Goal: Task Accomplishment & Management: Manage account settings

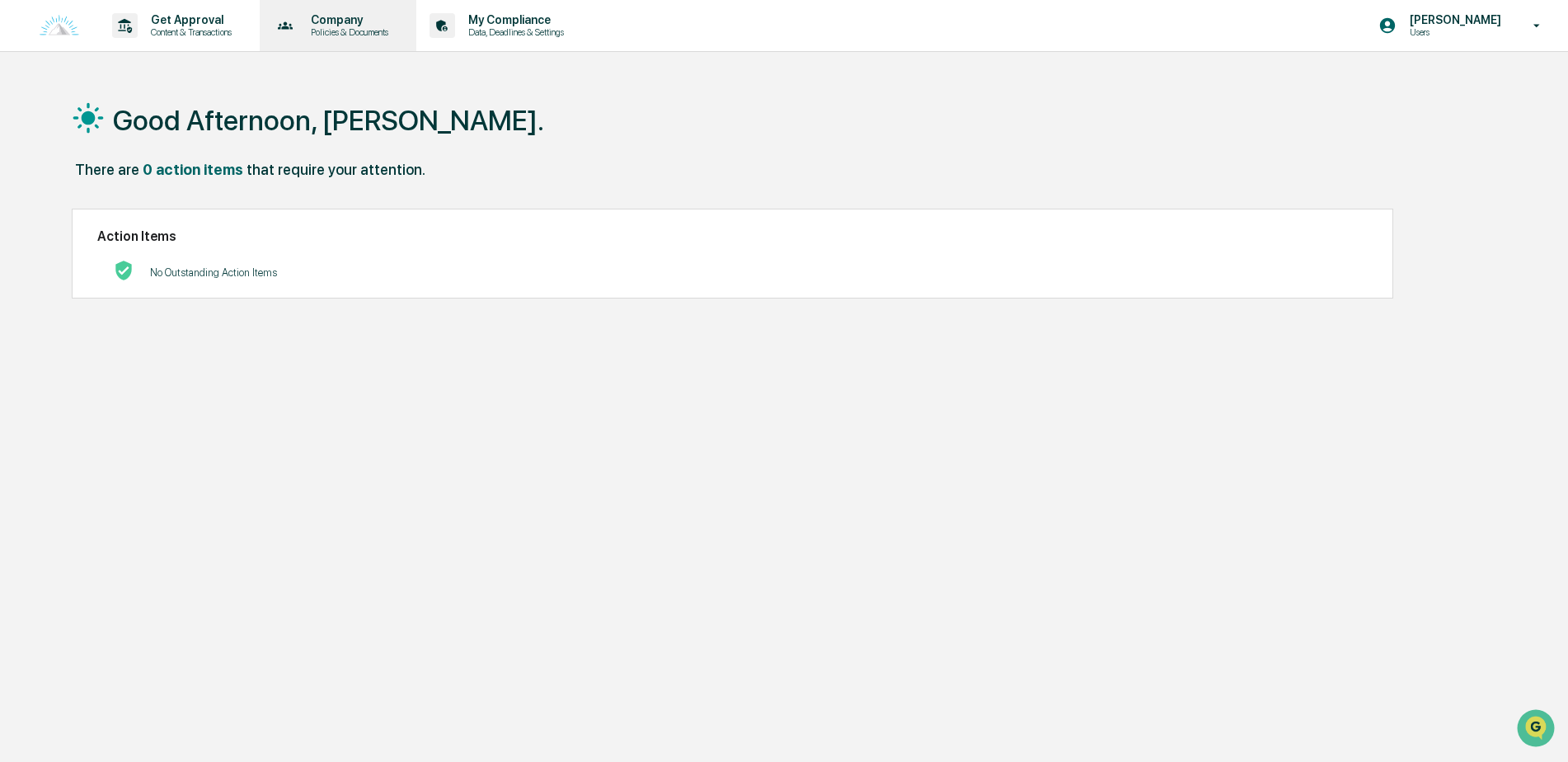
click at [366, 20] on p "Company" at bounding box center [346, 20] width 99 height 13
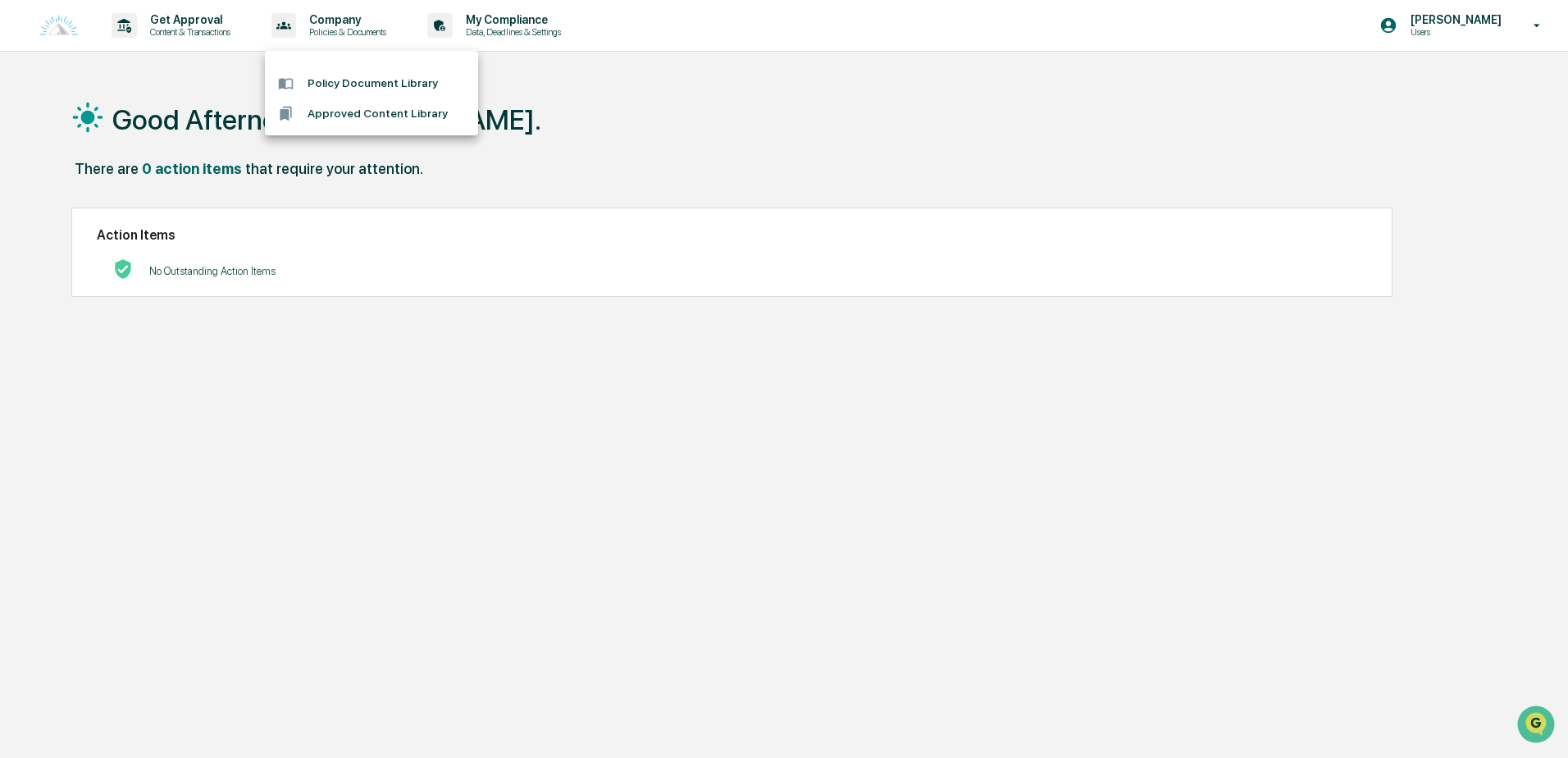
click at [489, 20] on div at bounding box center [784, 379] width 1568 height 758
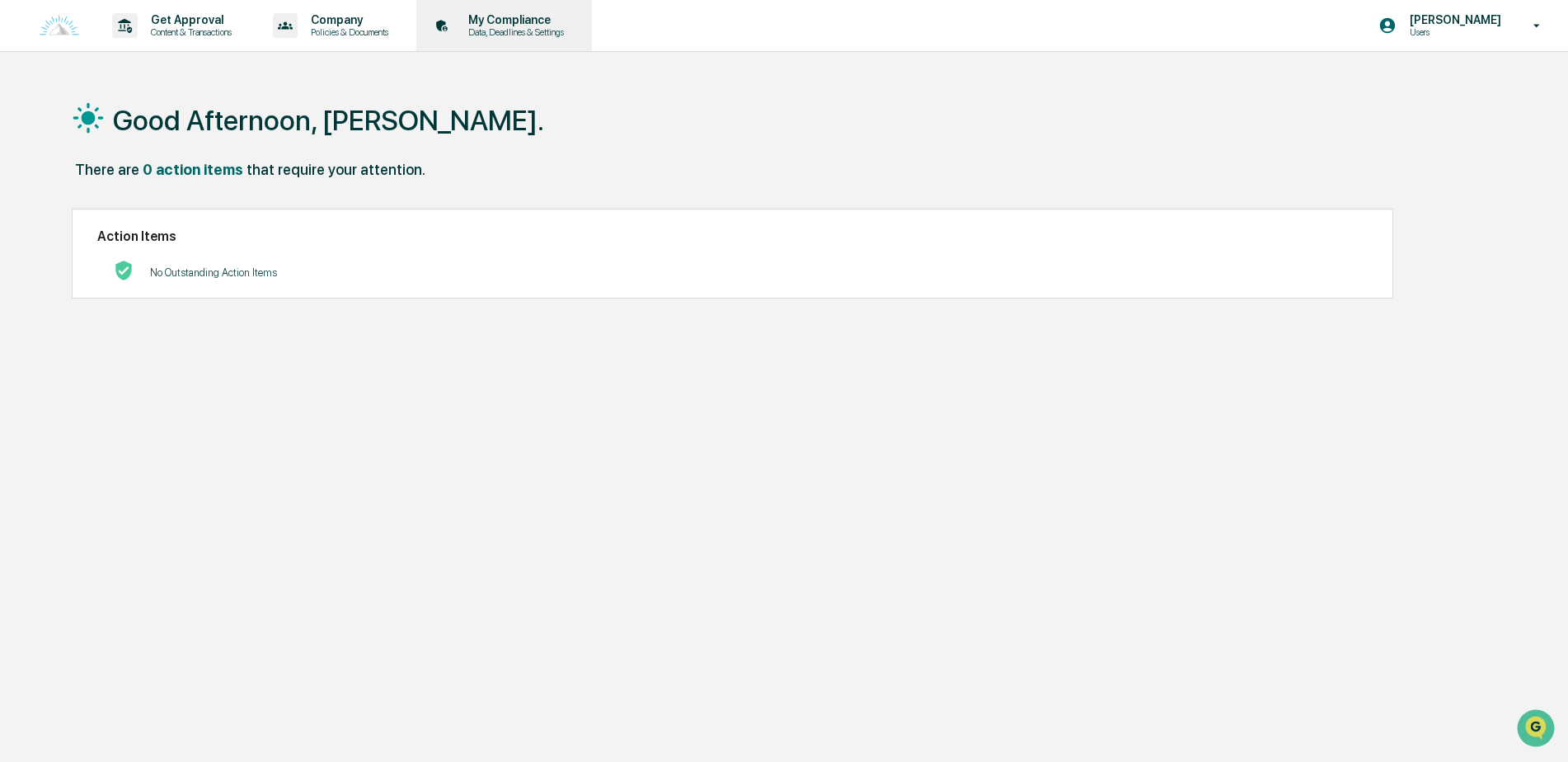
click at [446, 26] on icon at bounding box center [442, 26] width 26 height 26
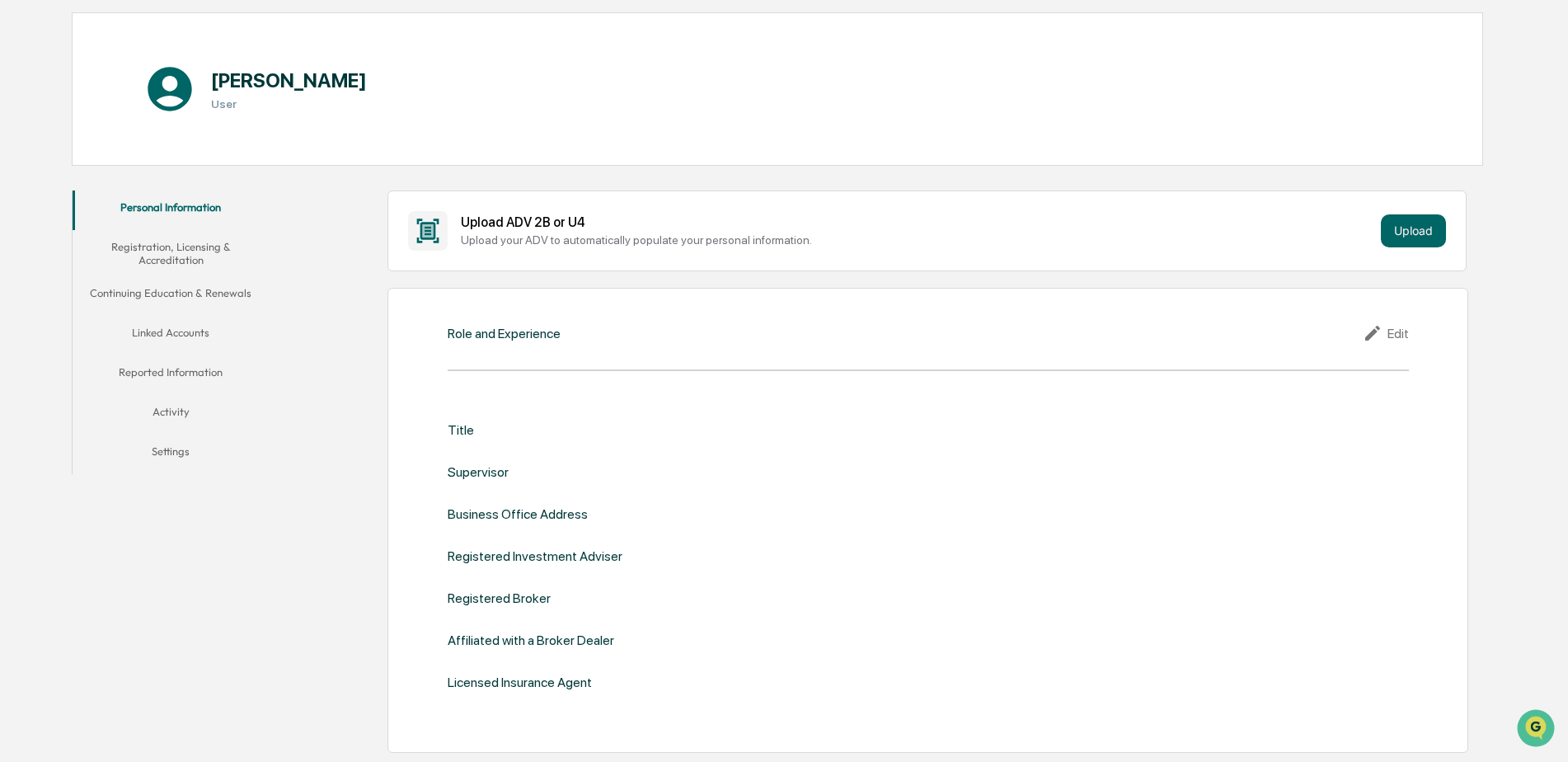
scroll to position [124, 0]
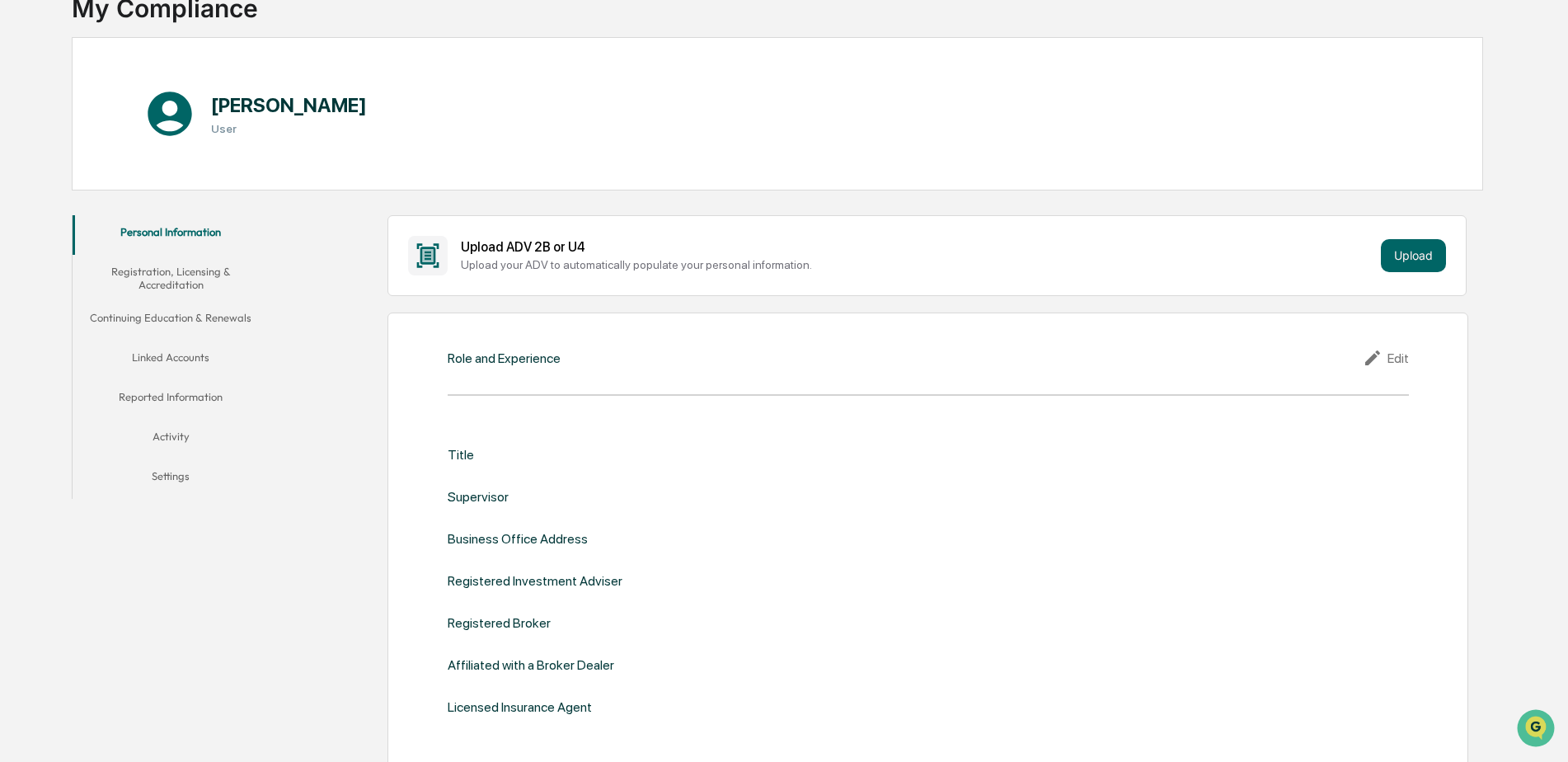
click at [217, 319] on button "Continuing Education & Renewals" at bounding box center [170, 320] width 197 height 39
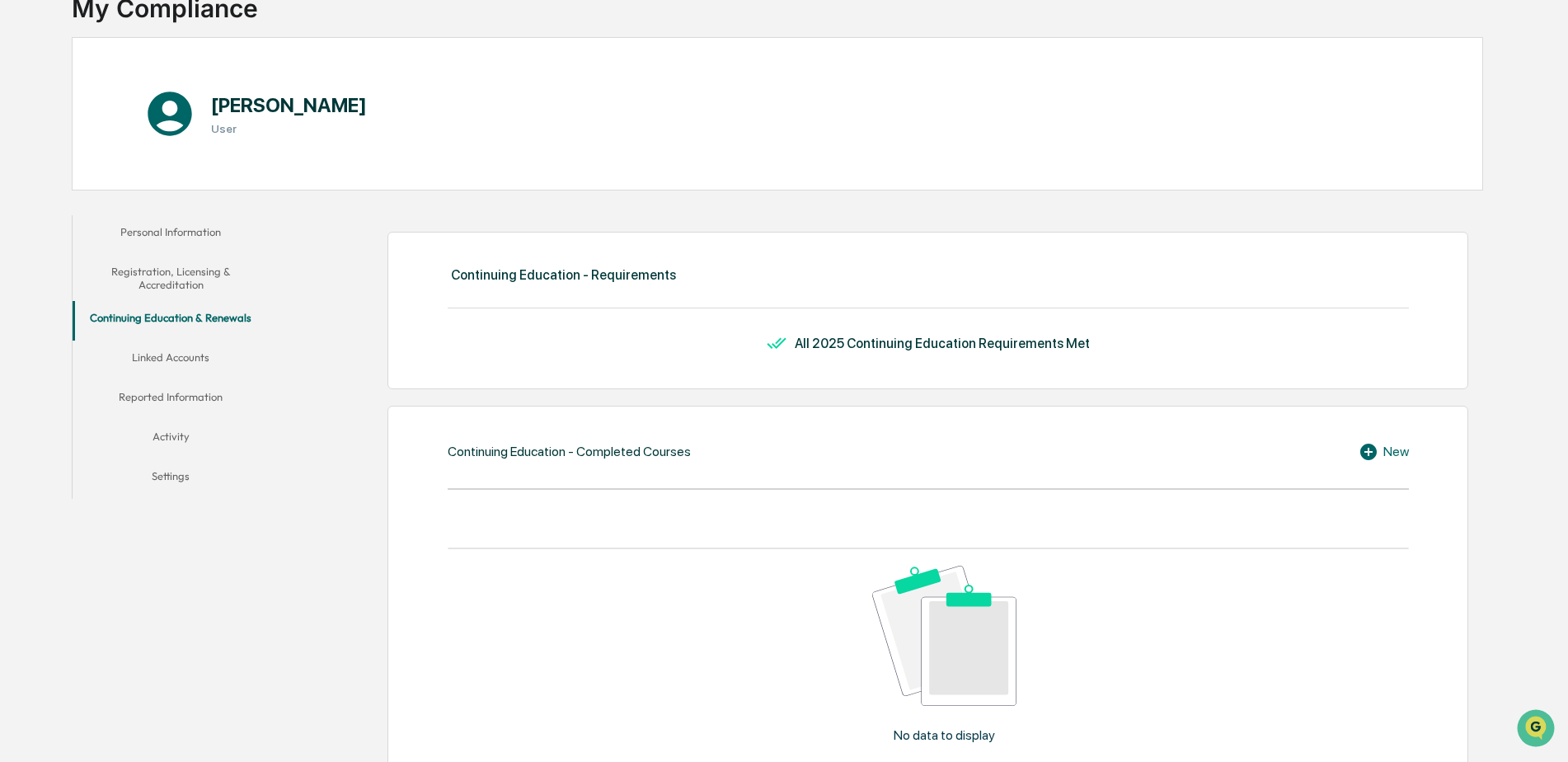
click at [201, 292] on button "Registration, Licensing & Accreditation" at bounding box center [170, 278] width 197 height 47
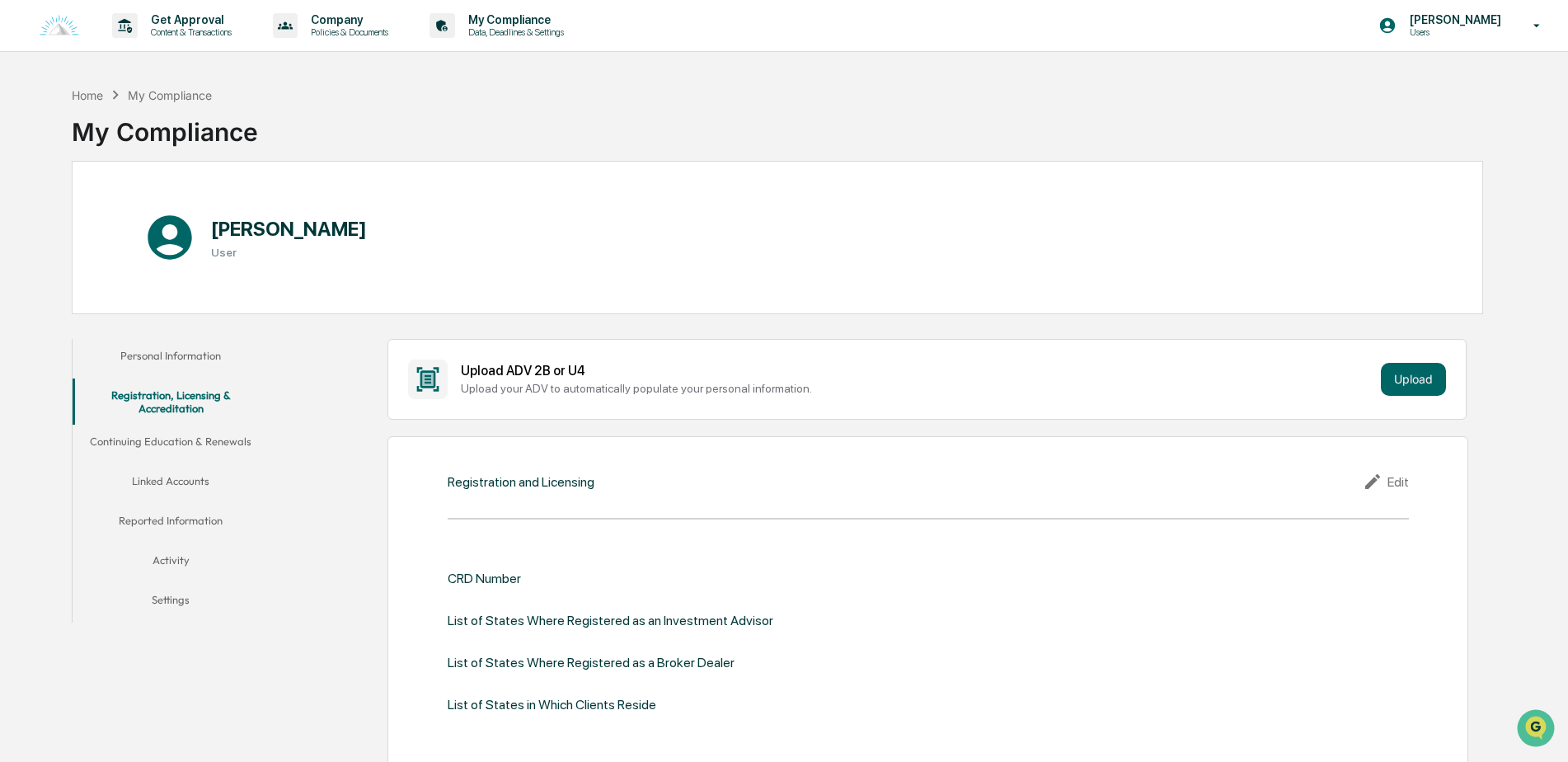
click at [1393, 480] on div "Edit" at bounding box center [1385, 481] width 46 height 20
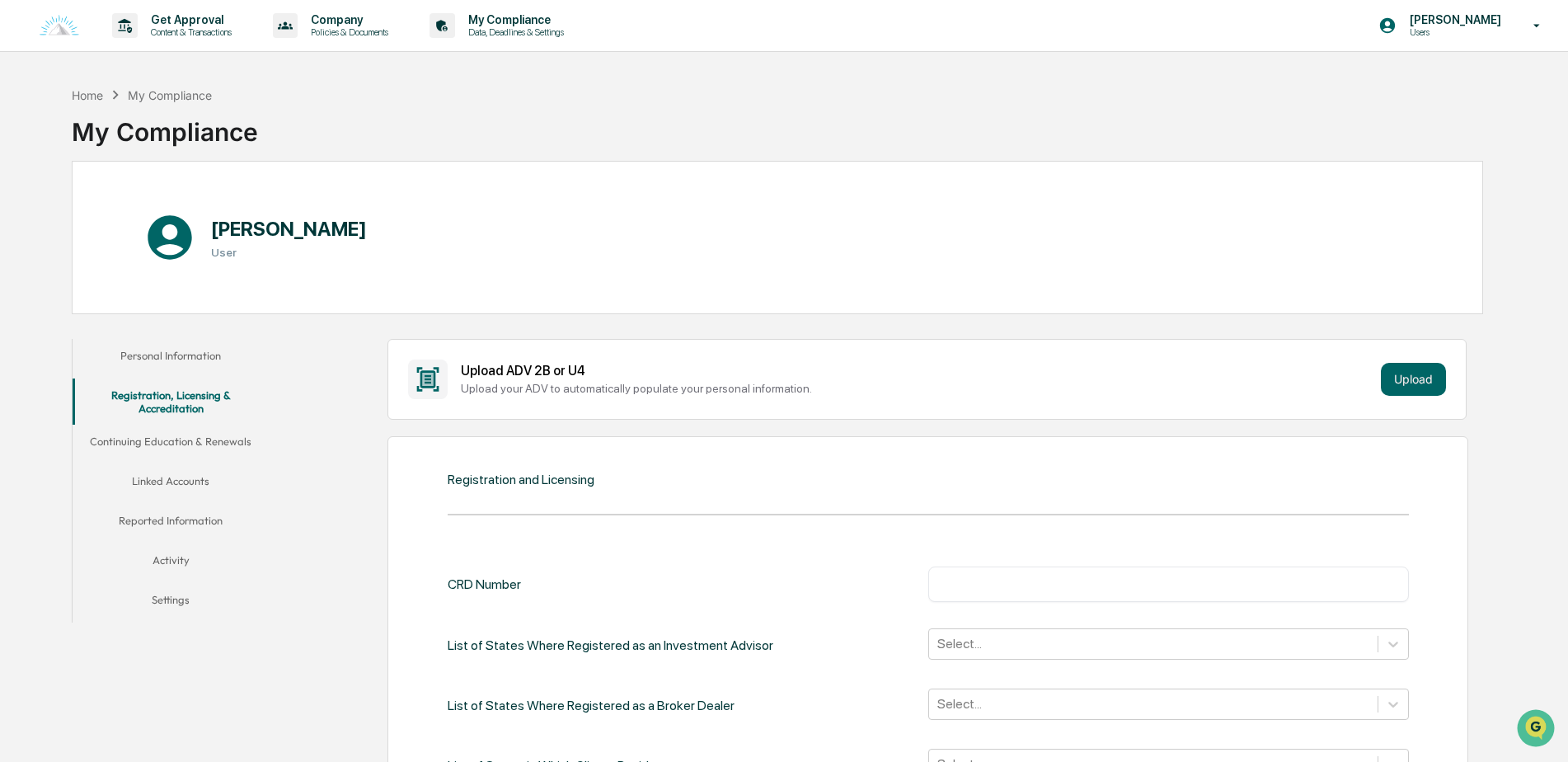
click at [1149, 594] on div "​" at bounding box center [1168, 584] width 480 height 35
click at [1105, 573] on div "​" at bounding box center [1168, 584] width 480 height 35
drag, startPoint x: 1100, startPoint y: 584, endPoint x: 1092, endPoint y: 584, distance: 8.0
click at [1092, 584] on input "text" at bounding box center [1169, 583] width 456 height 16
type input "*******"
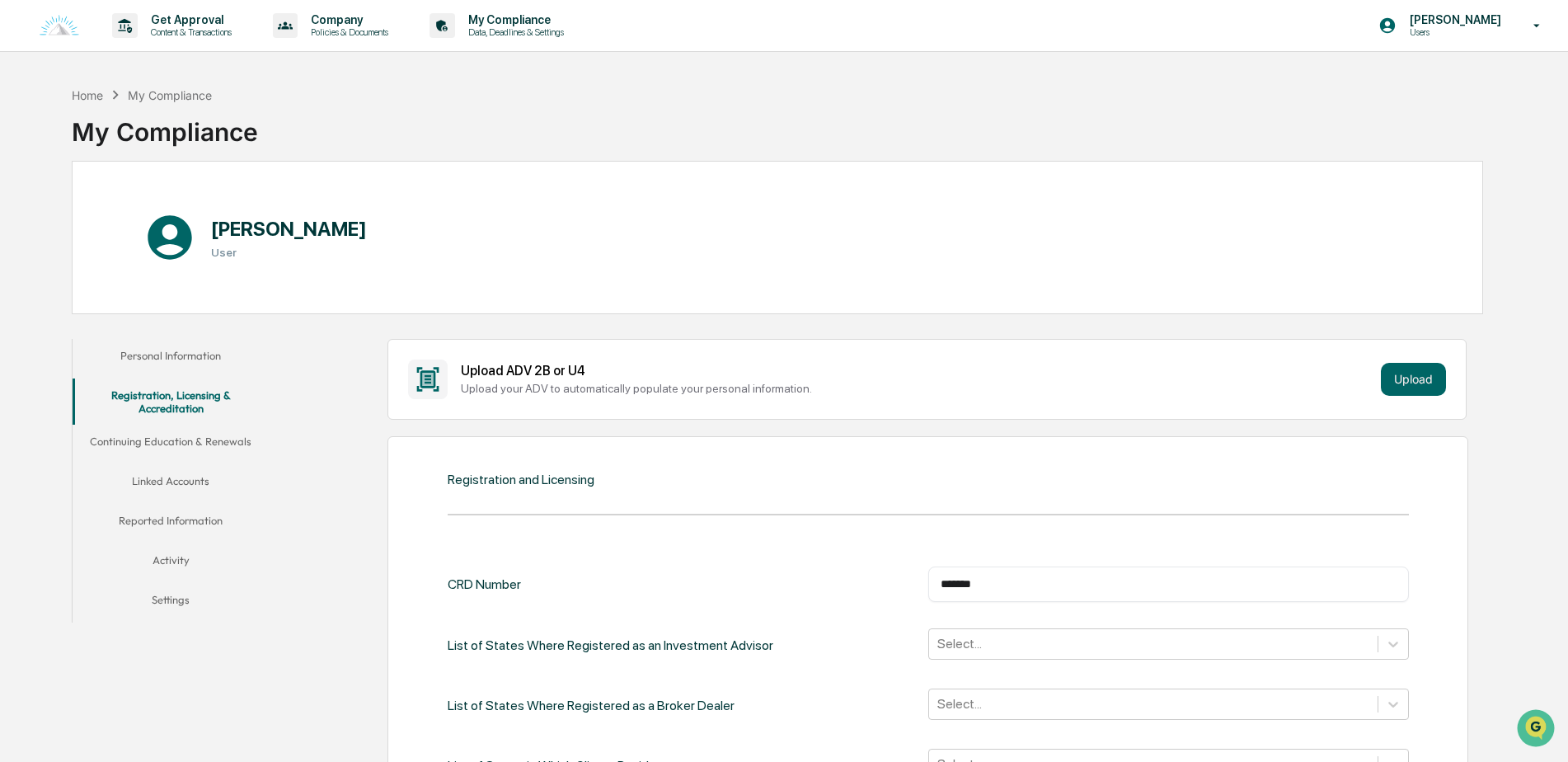
click at [814, 556] on div "CRD Number ******* ​ List of States Where Registered as an Investment Advisor S…" at bounding box center [927, 691] width 961 height 299
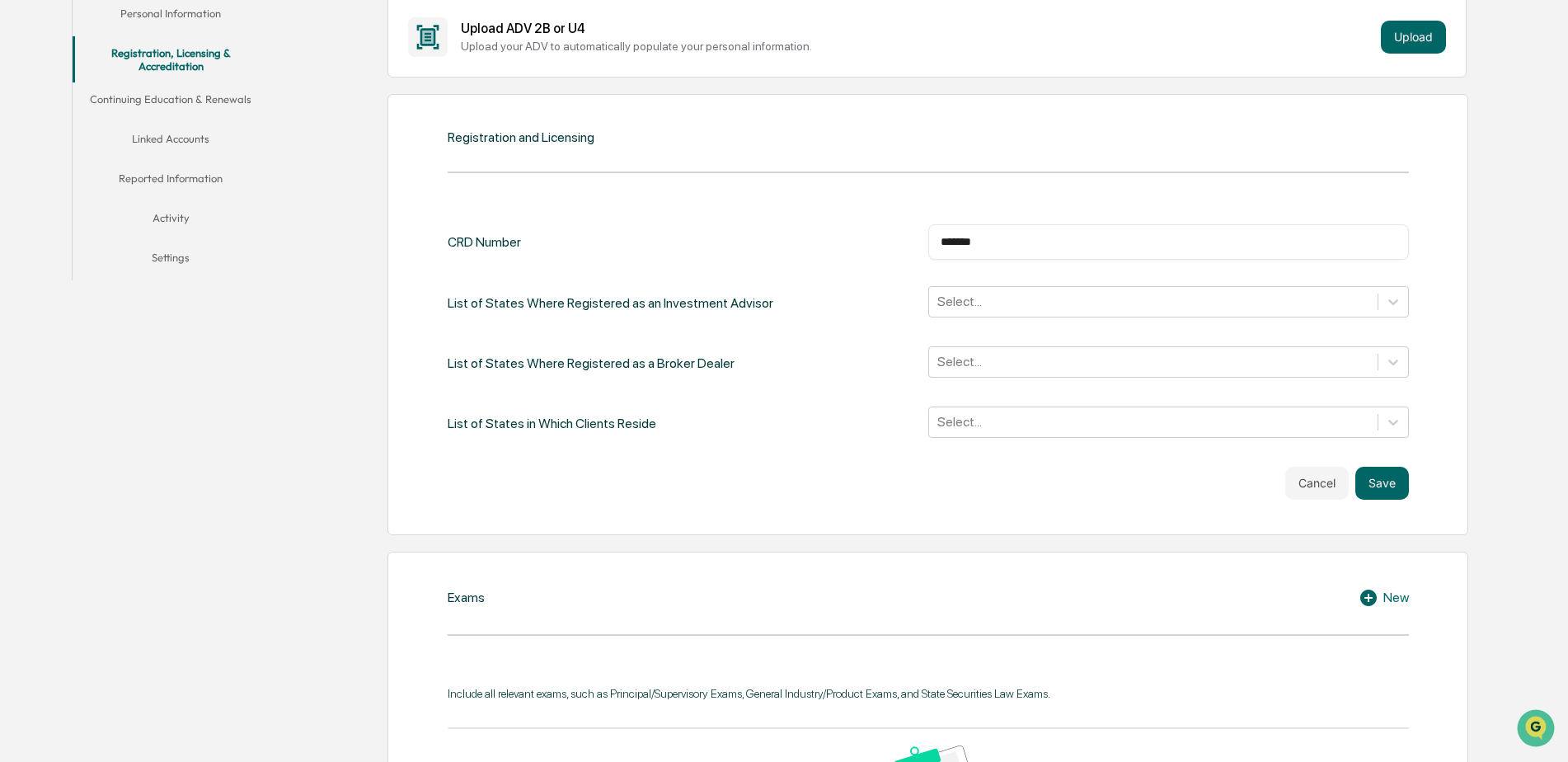
scroll to position [392, 0]
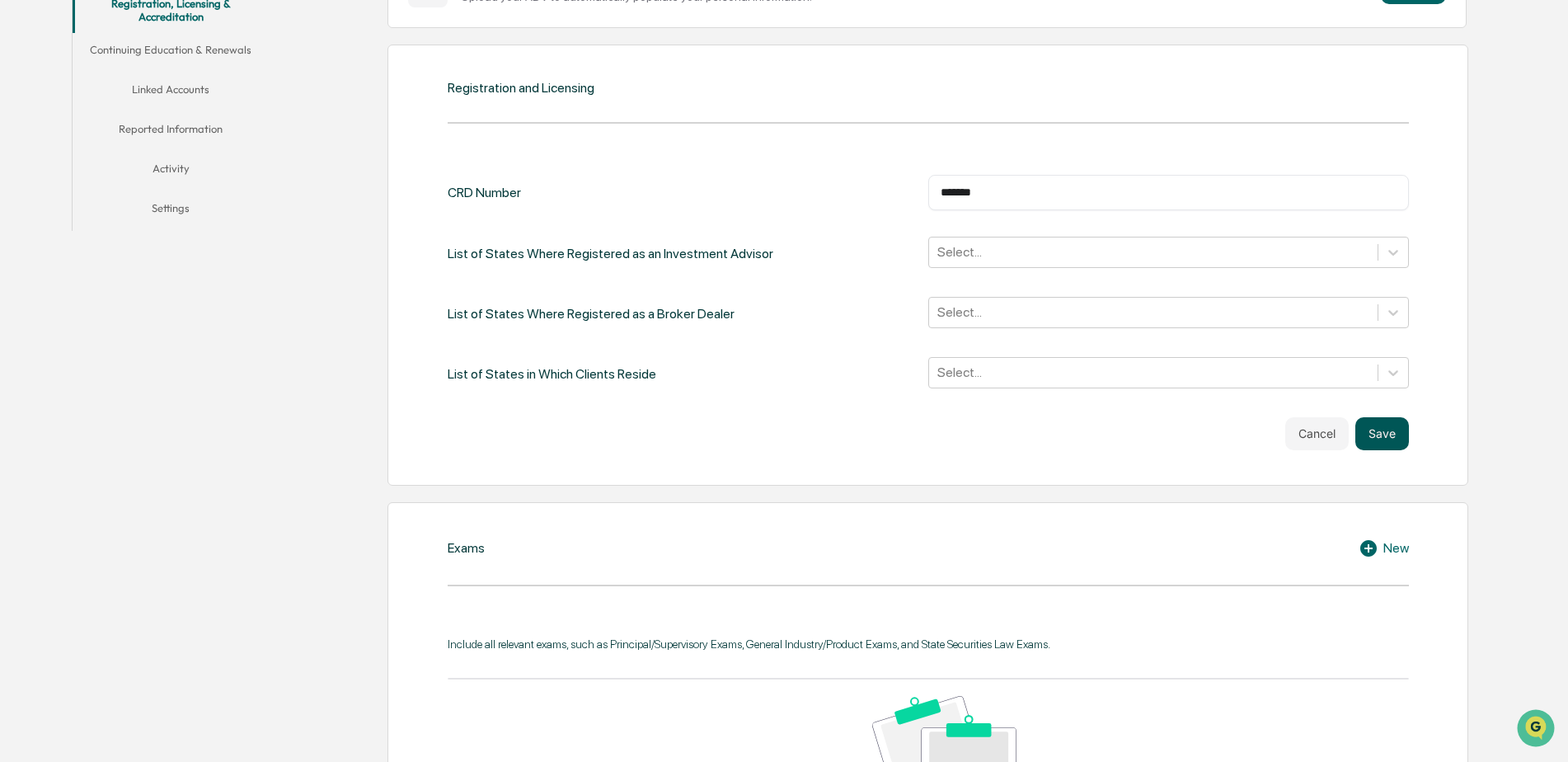
click at [1386, 439] on button "Save" at bounding box center [1382, 434] width 54 height 33
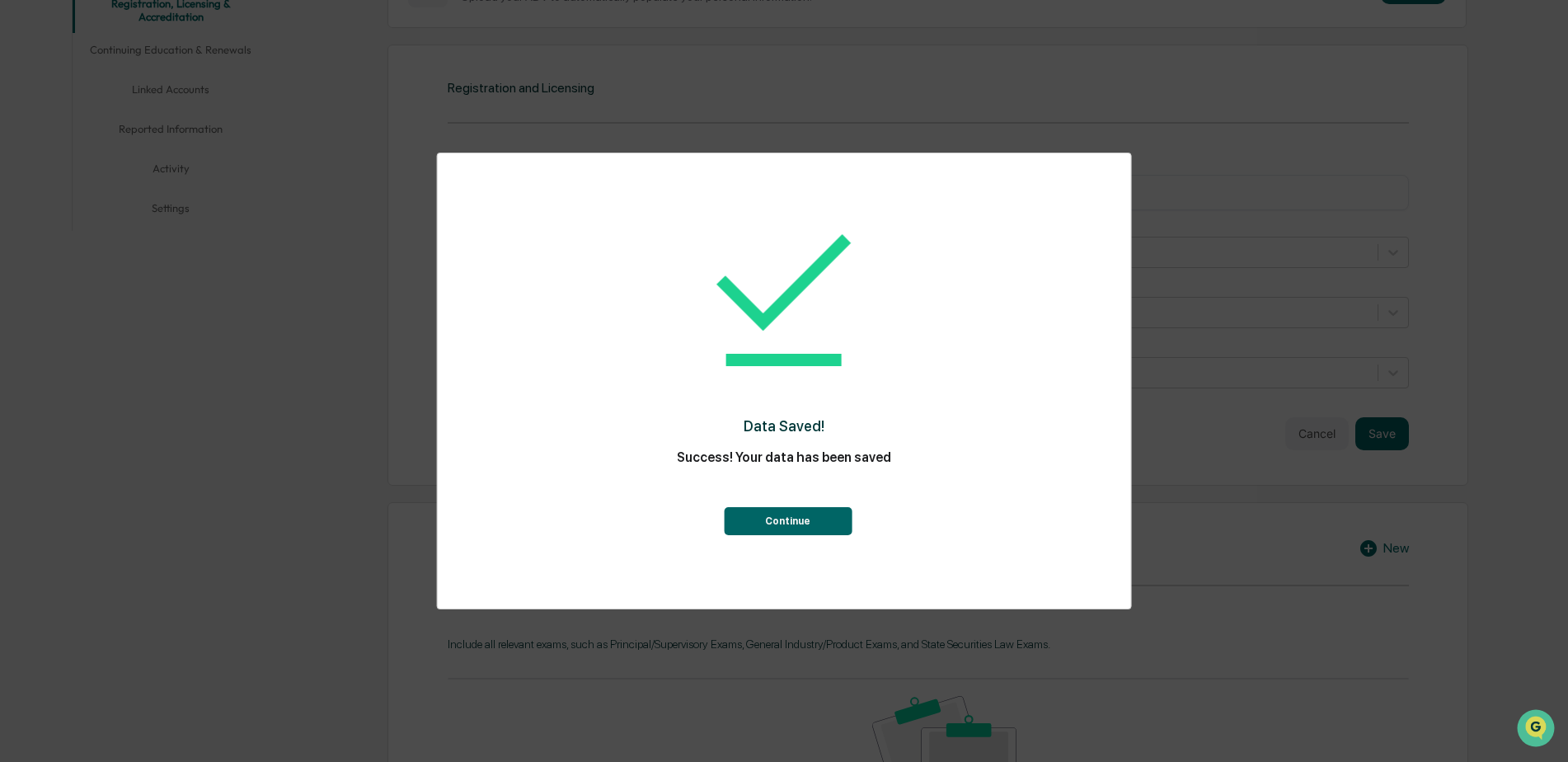
click at [801, 530] on button "Continue" at bounding box center [787, 521] width 128 height 28
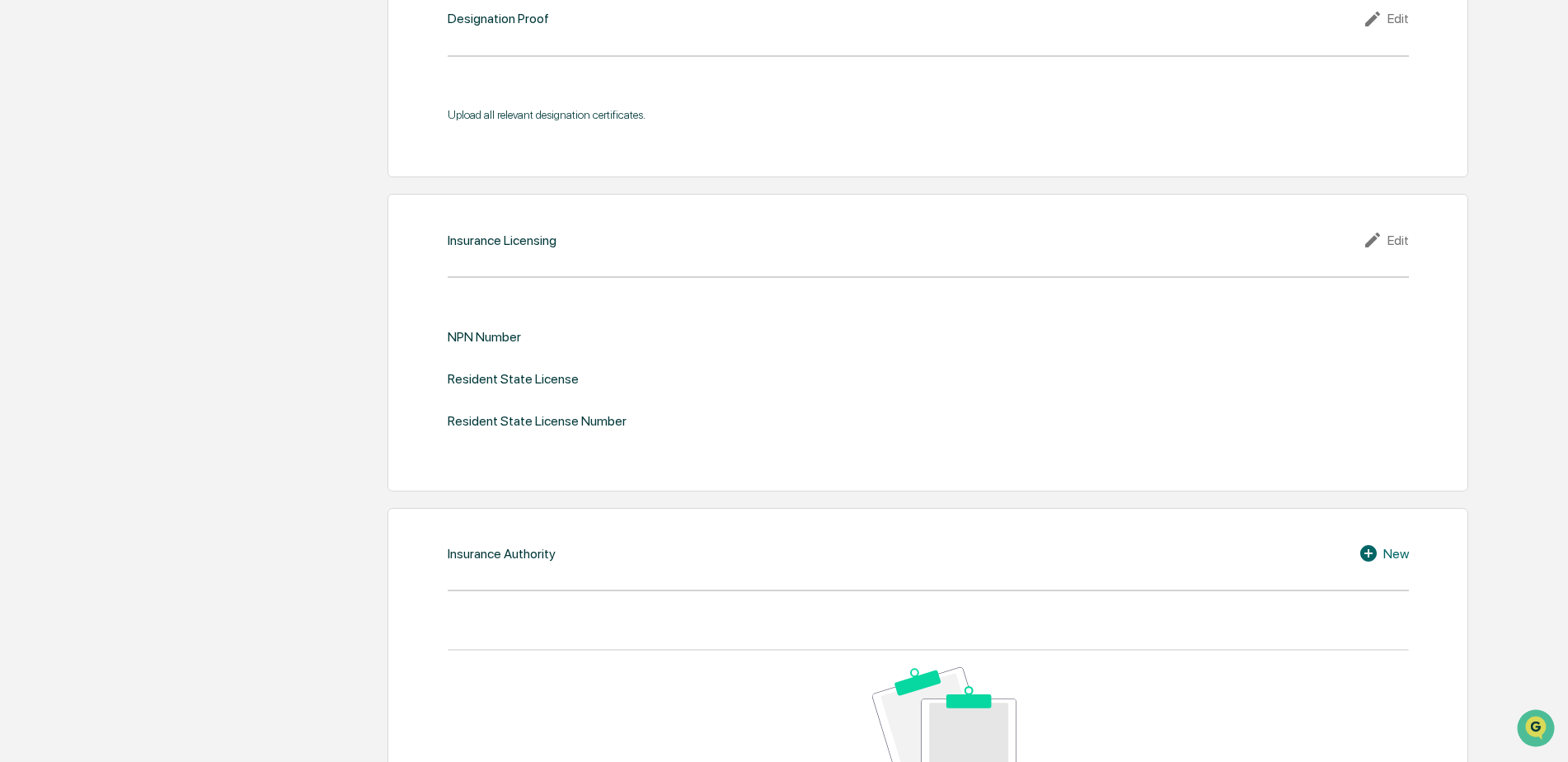
scroll to position [1791, 0]
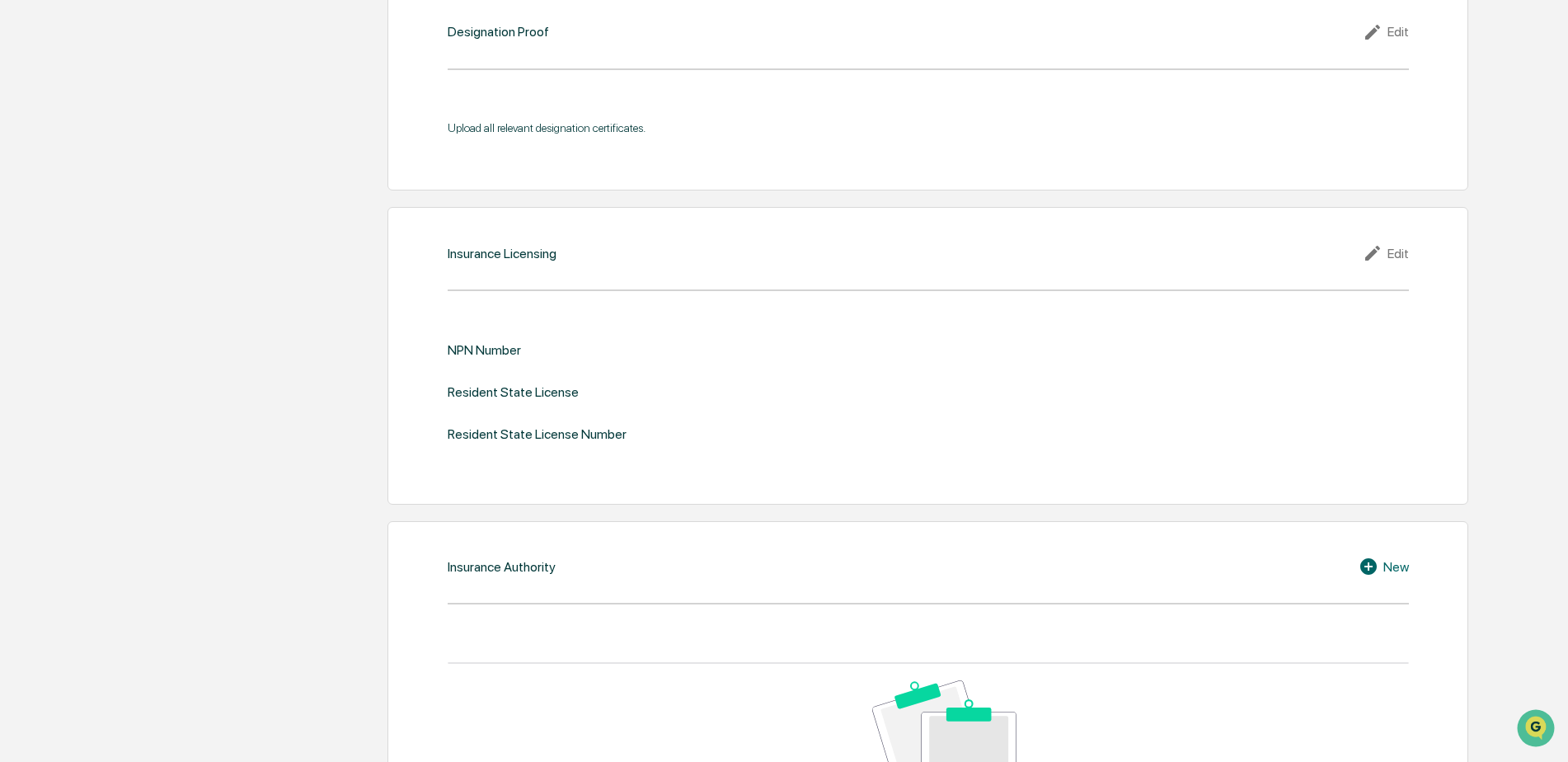
click at [1391, 250] on div "Edit" at bounding box center [1385, 253] width 46 height 20
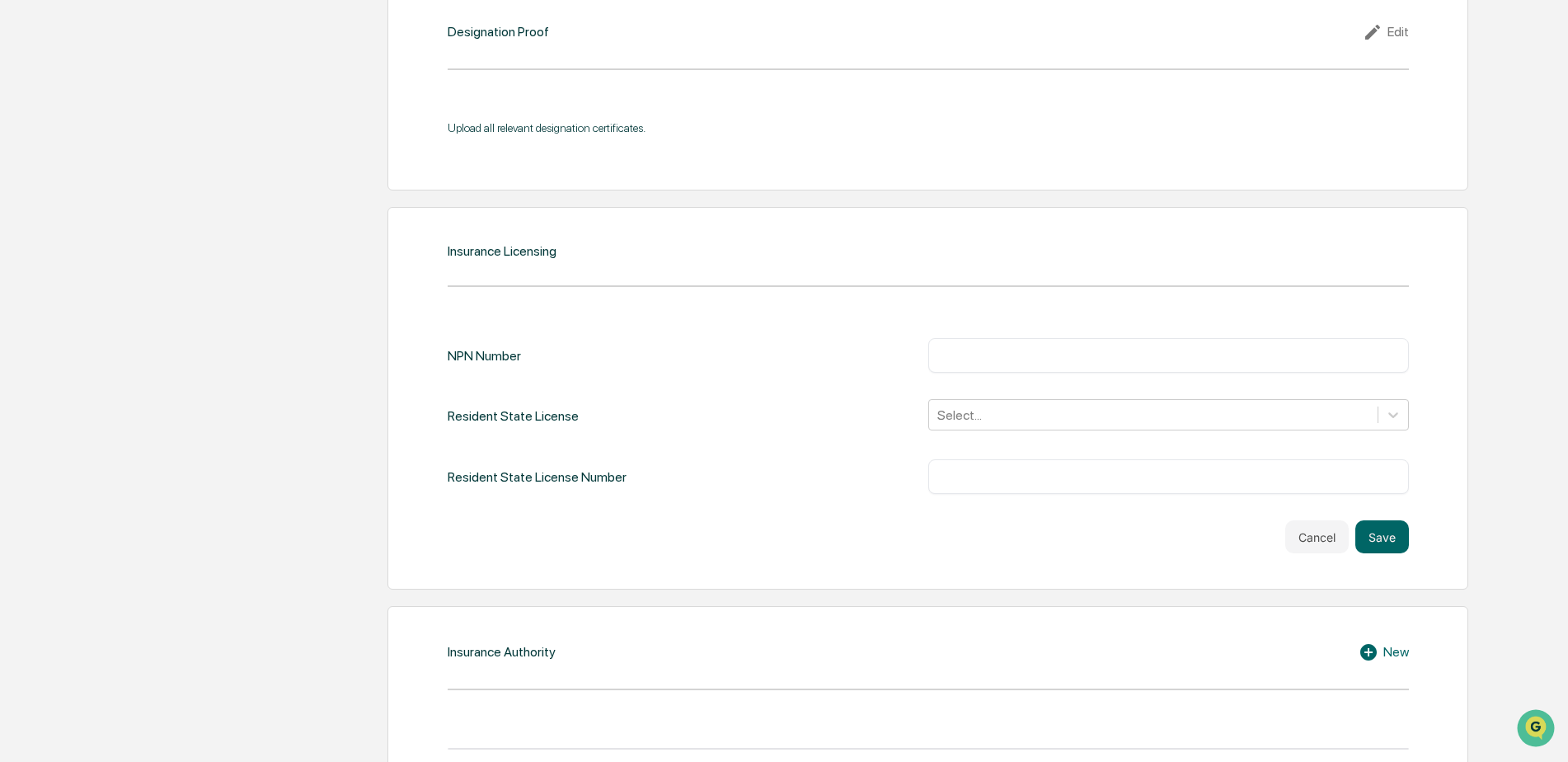
click at [1126, 337] on div "NPN Number ​ Resident State License Select... Resident State License Number ​ C…" at bounding box center [927, 433] width 961 height 240
click at [1120, 357] on input "text" at bounding box center [1169, 355] width 456 height 16
click at [1075, 429] on div "Select..." at bounding box center [1168, 415] width 480 height 32
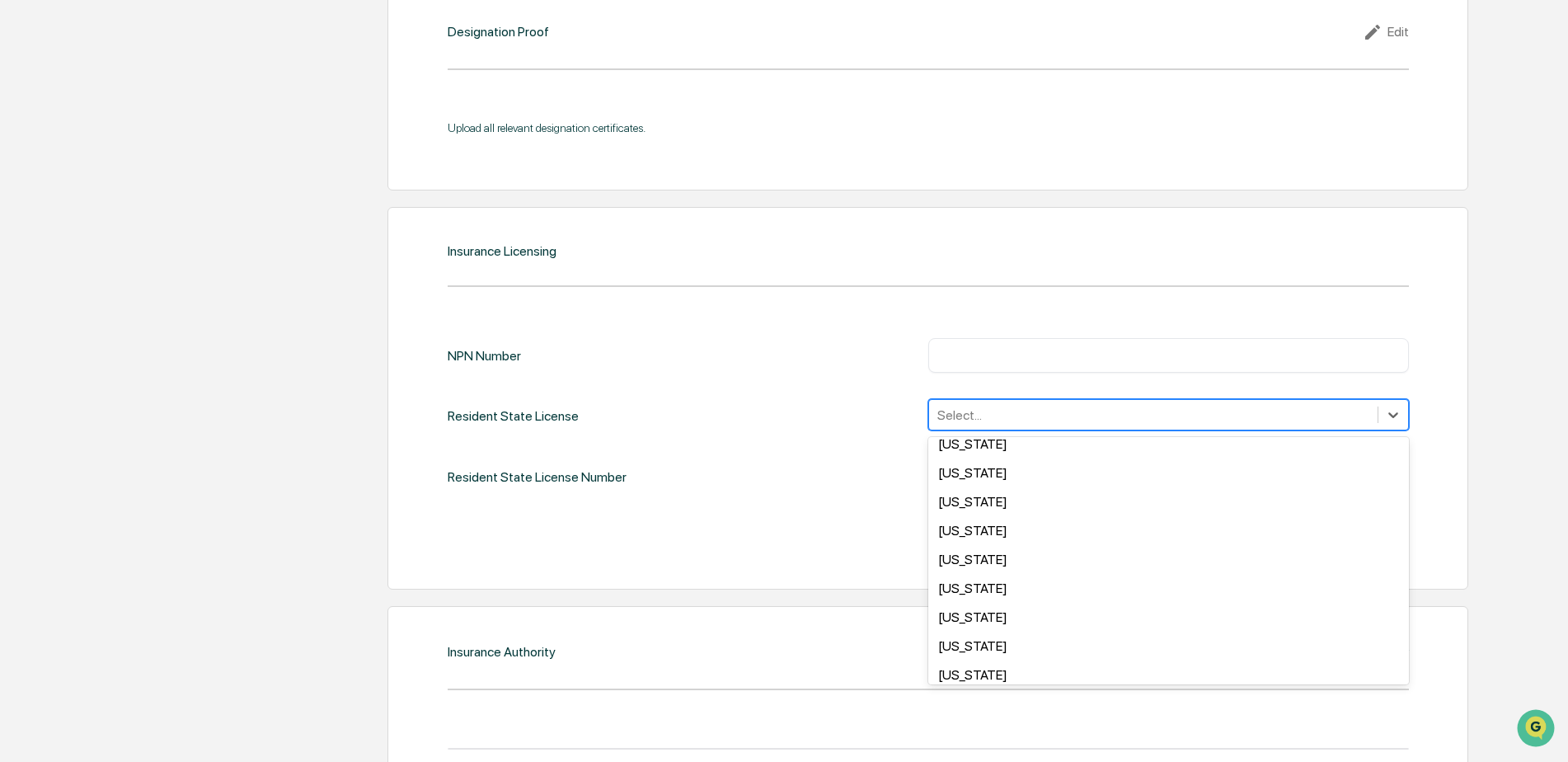
scroll to position [948, 0]
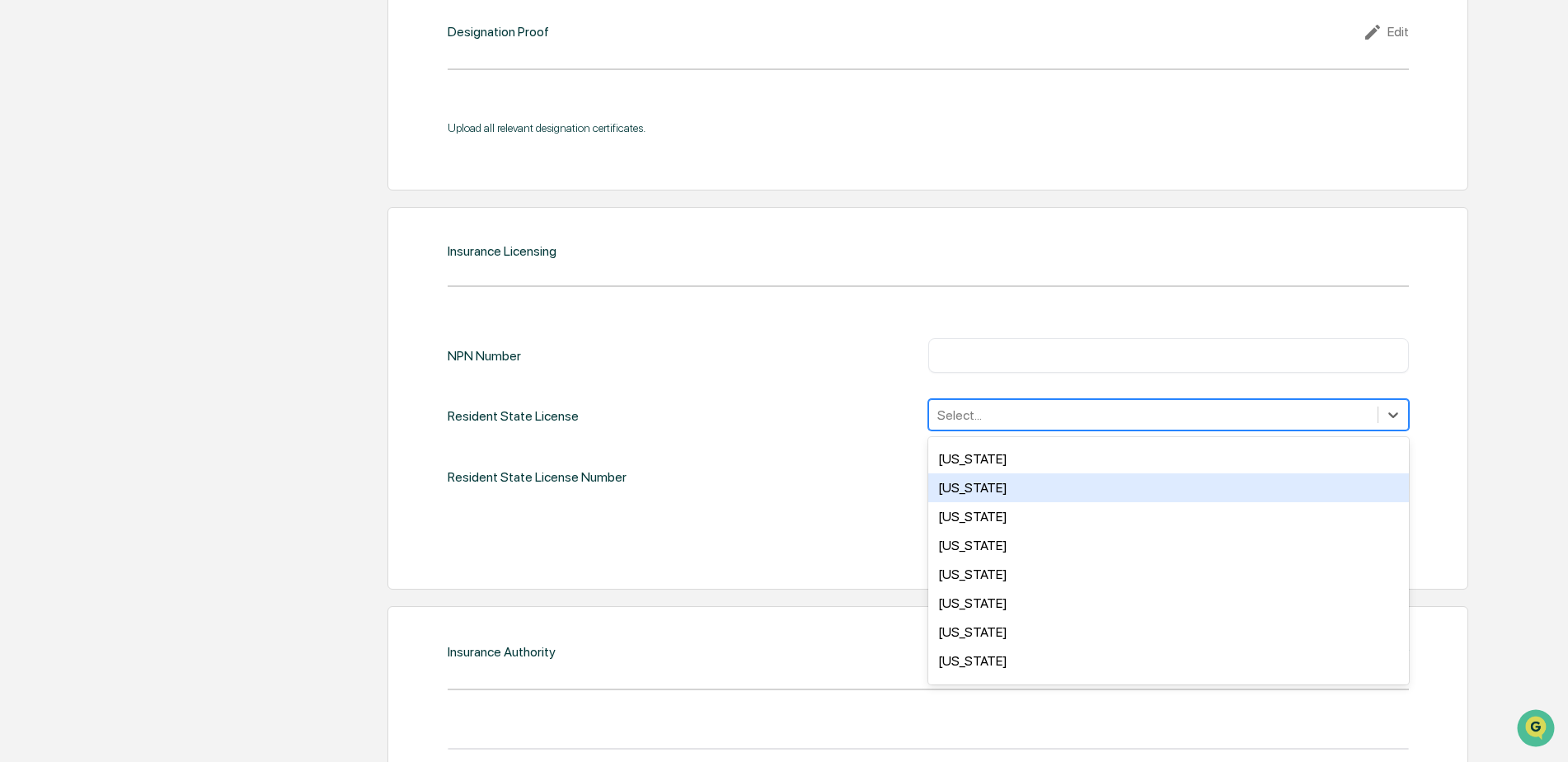
click at [969, 490] on div "[US_STATE]" at bounding box center [1168, 488] width 480 height 29
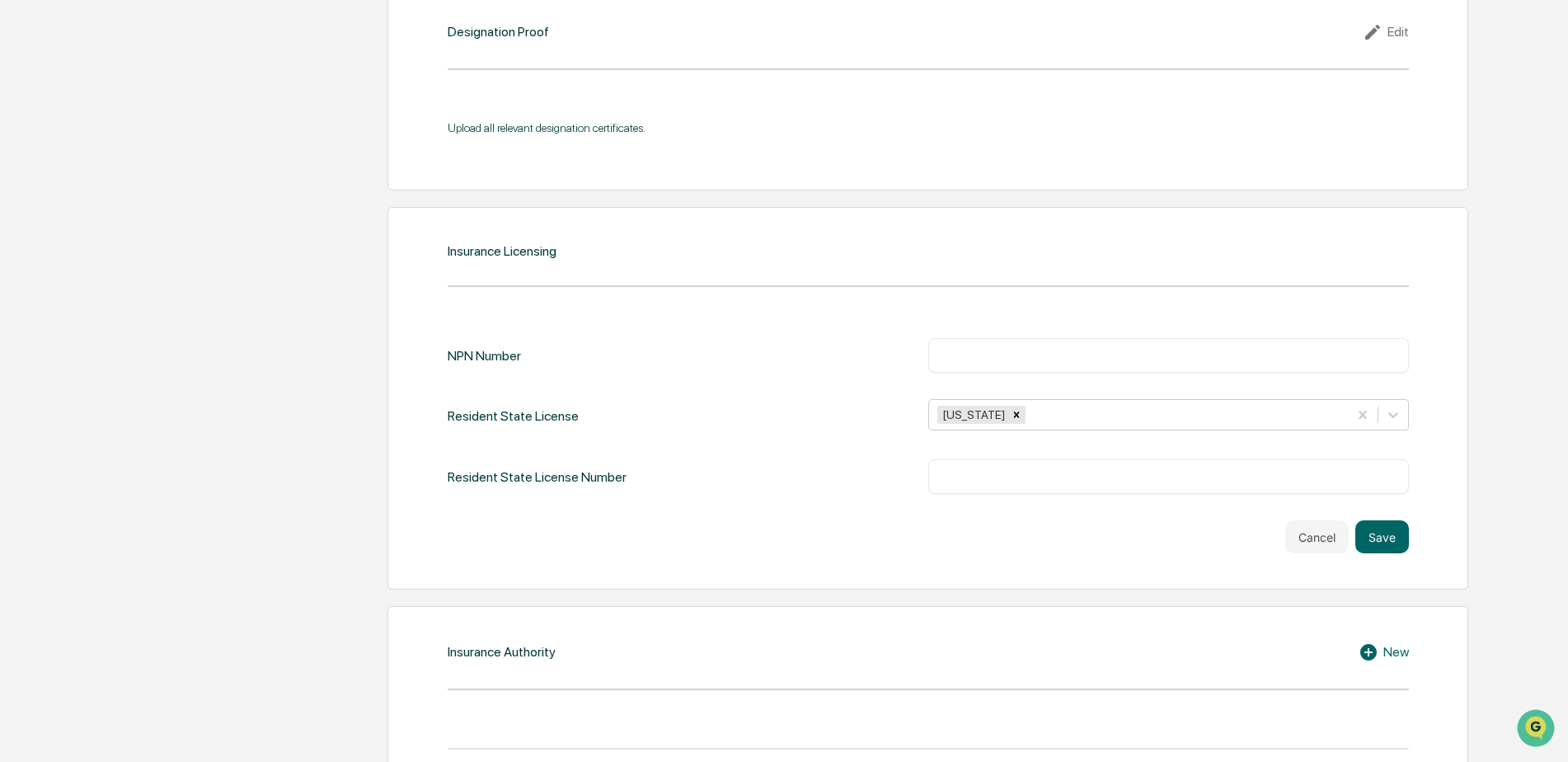
click at [1022, 475] on input "text" at bounding box center [1169, 476] width 456 height 16
type input "*******"
click at [1401, 541] on button "Save" at bounding box center [1382, 537] width 54 height 33
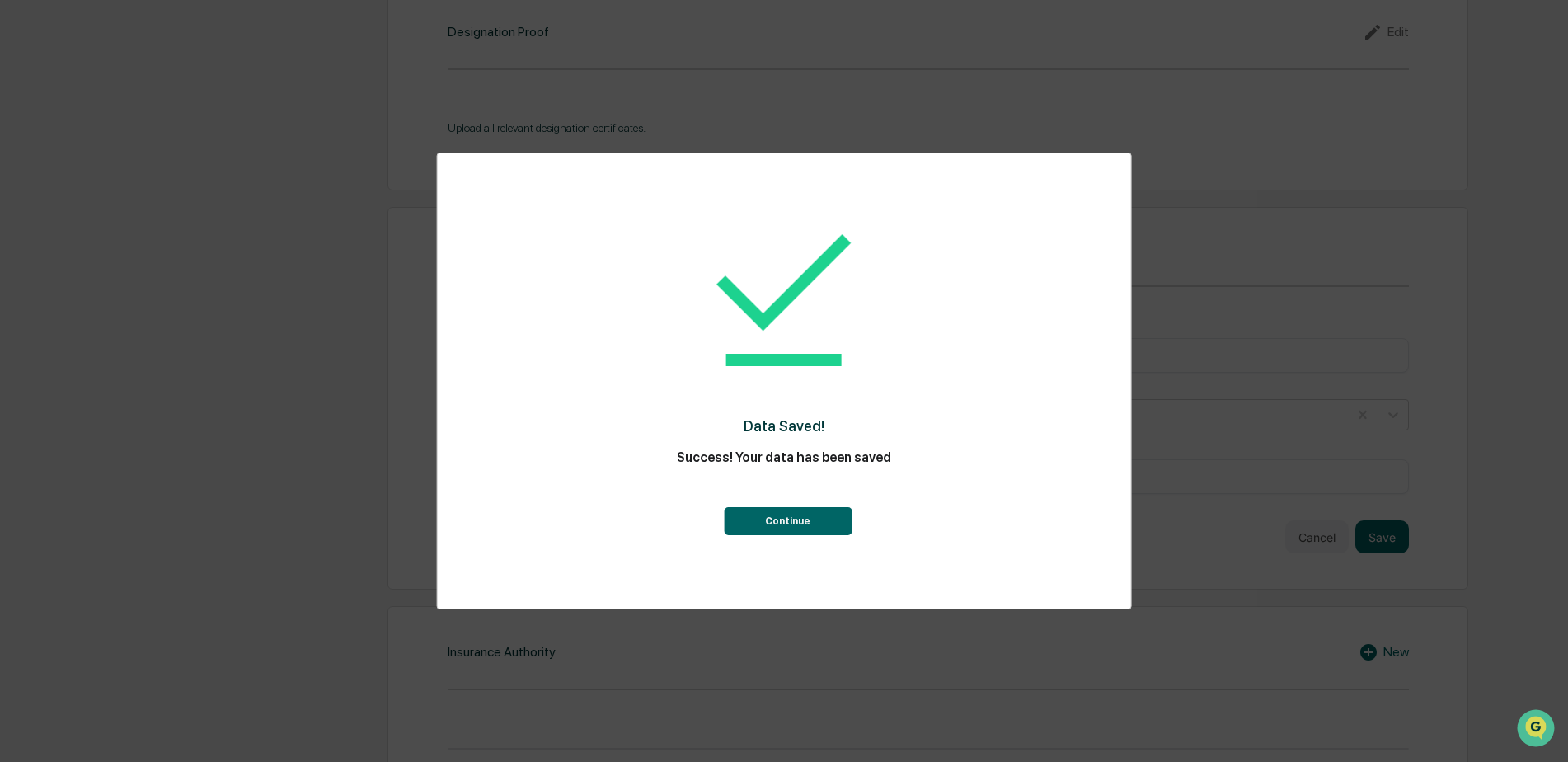
click at [819, 524] on button "Continue" at bounding box center [787, 521] width 128 height 28
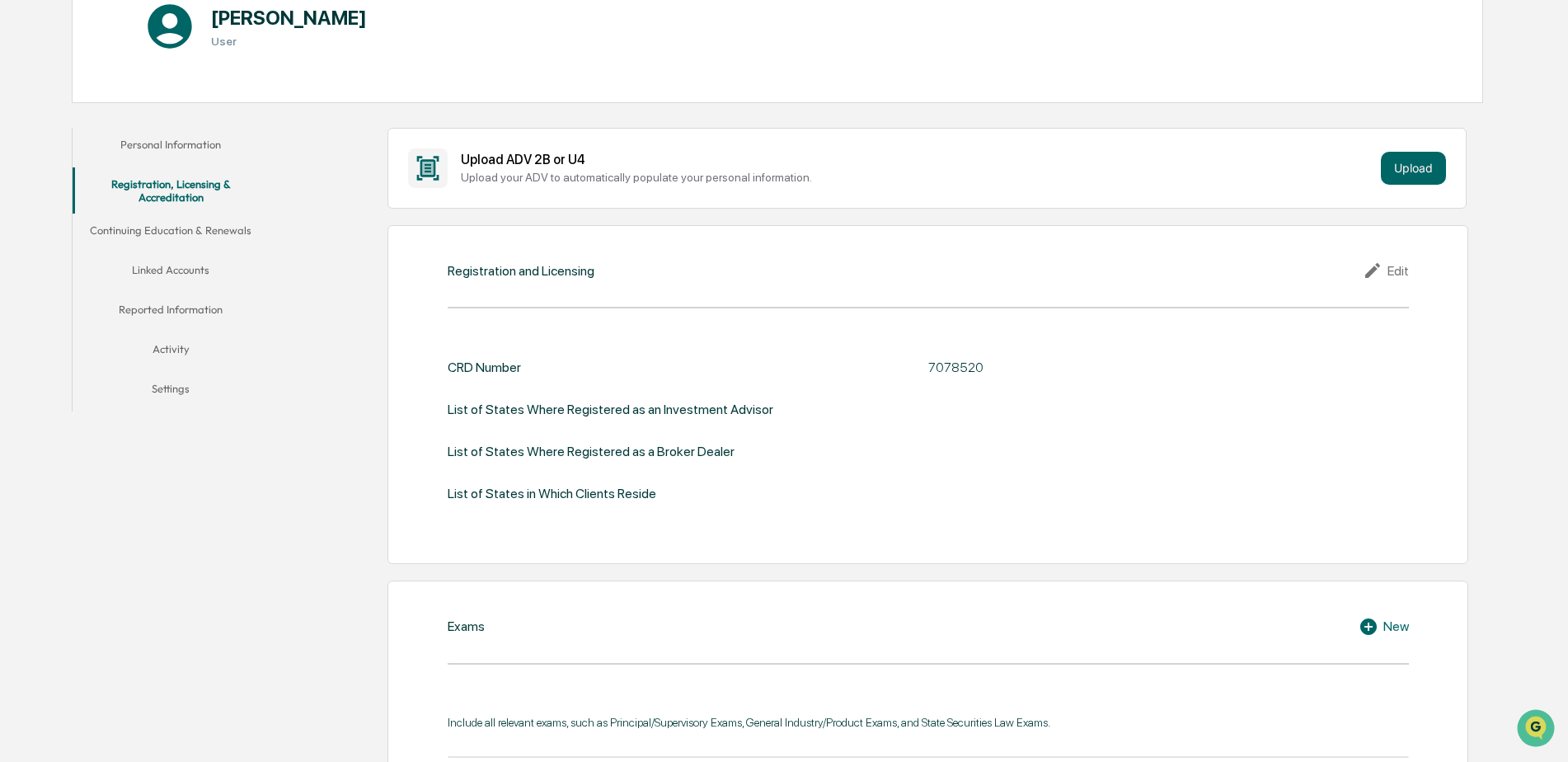
scroll to position [0, 0]
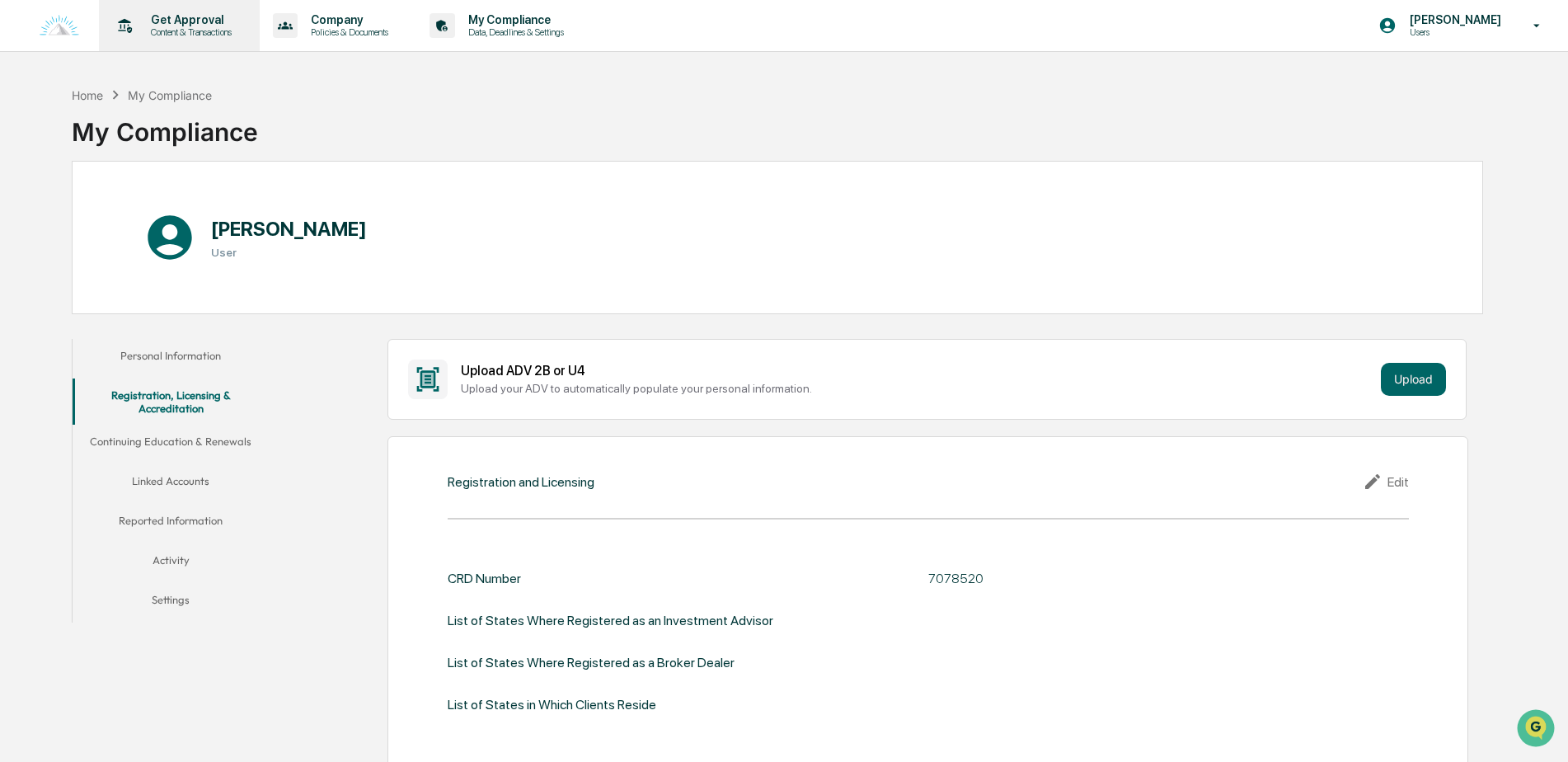
click at [190, 23] on p "Get Approval" at bounding box center [189, 20] width 102 height 13
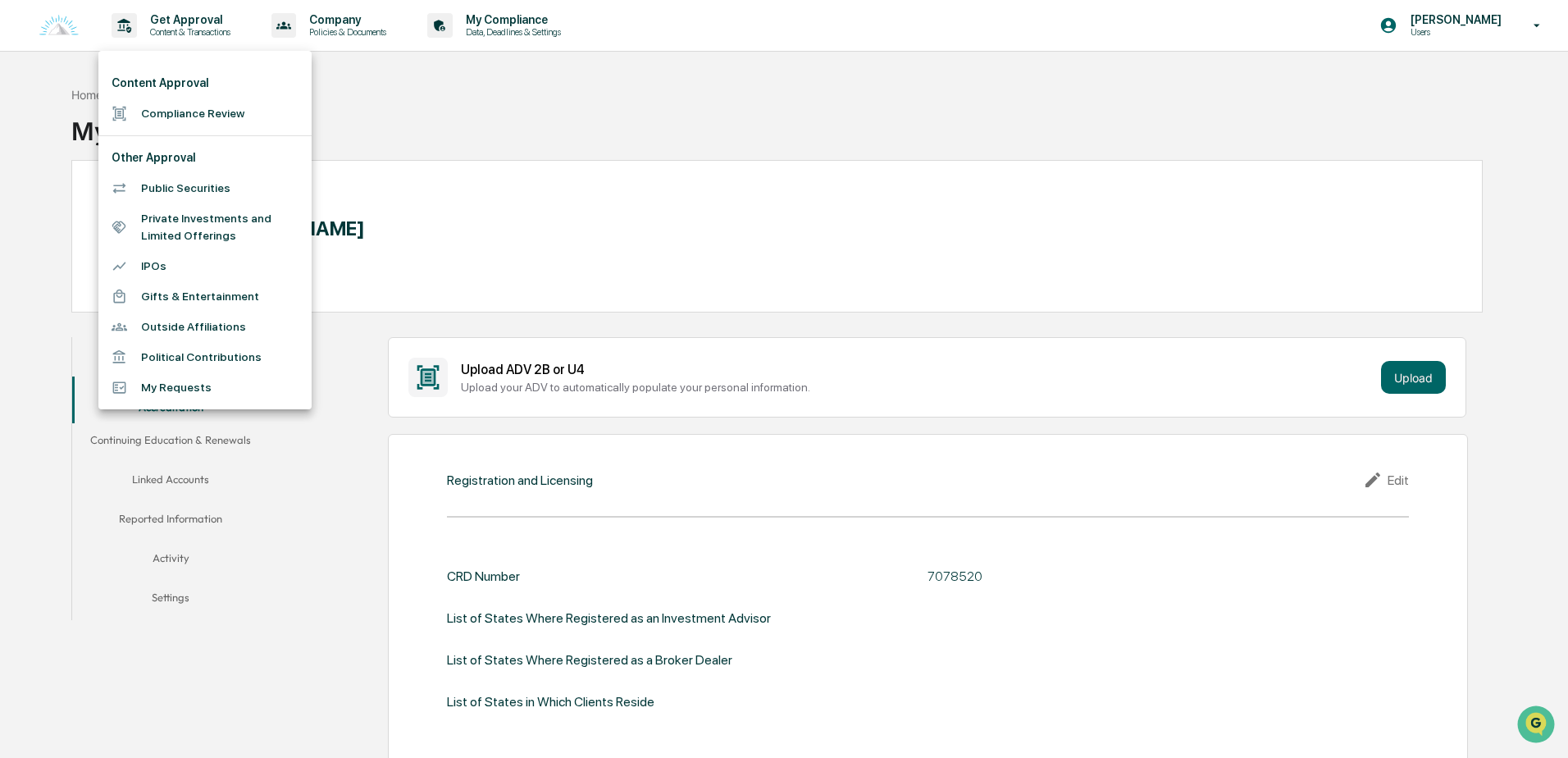
click at [276, 203] on li "Public Securities" at bounding box center [205, 189] width 213 height 31
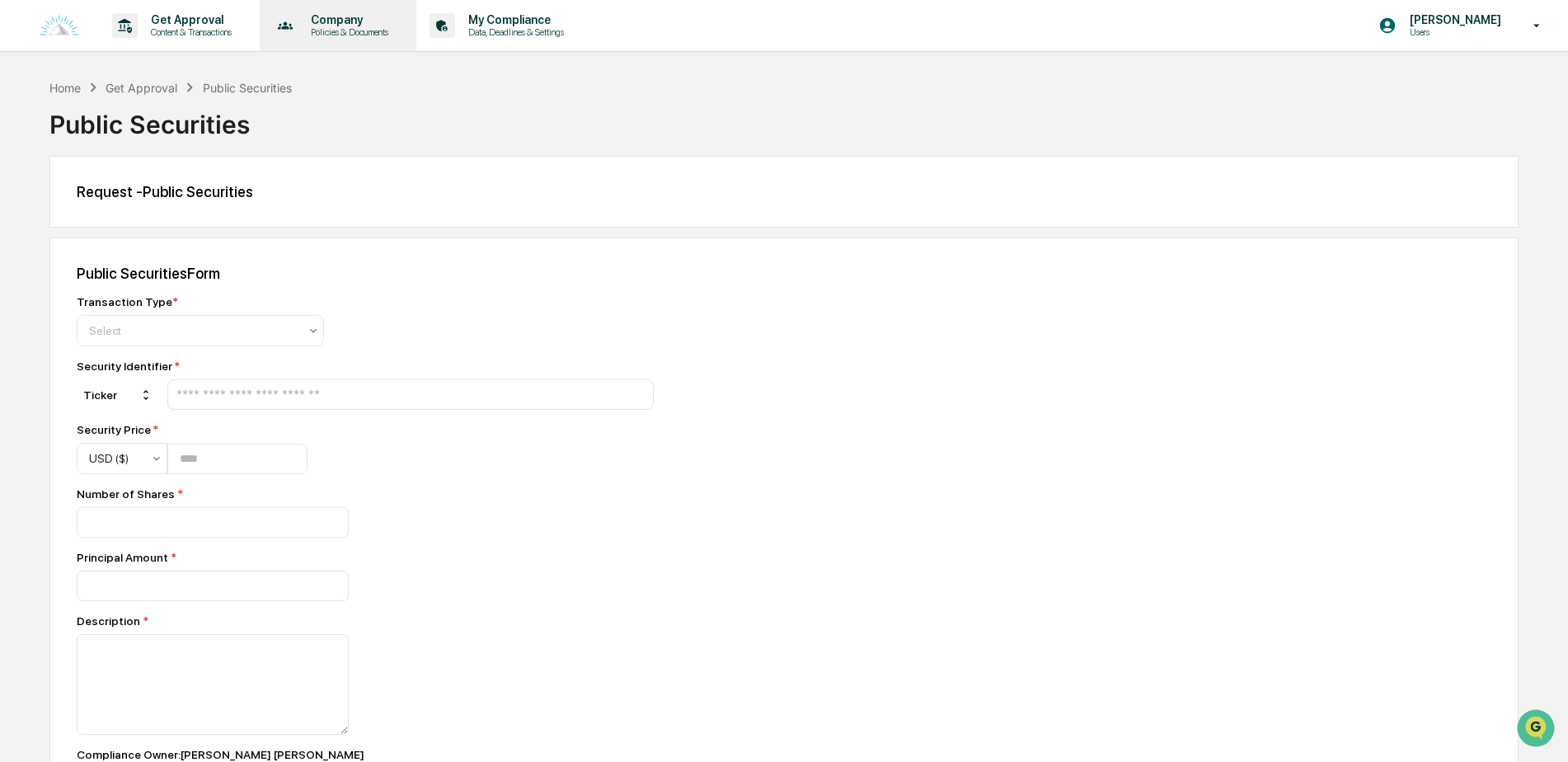
click at [341, 38] on div "Company Policies & Documents" at bounding box center [337, 25] width 141 height 51
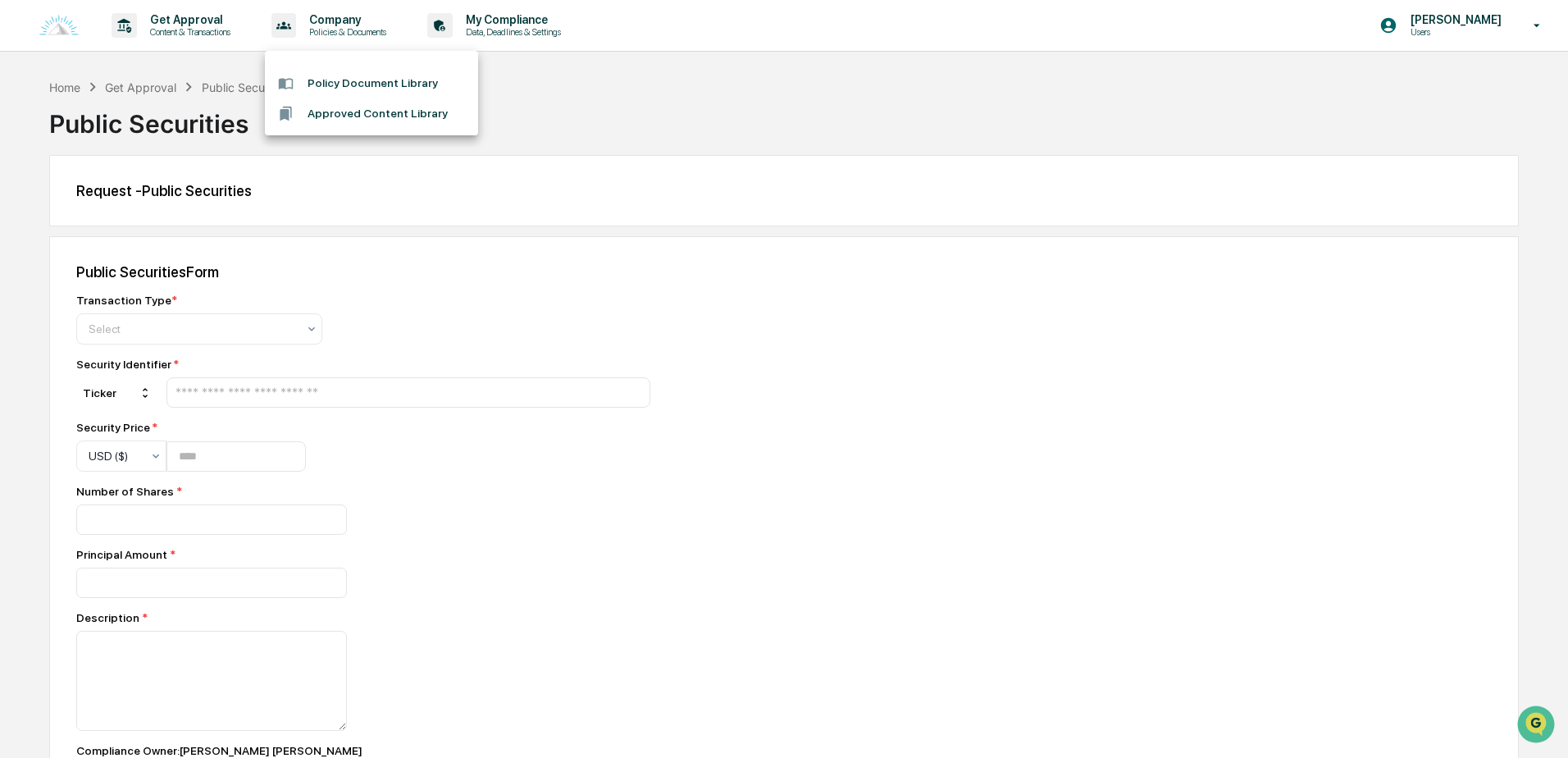
click at [493, 16] on div at bounding box center [784, 379] width 1568 height 758
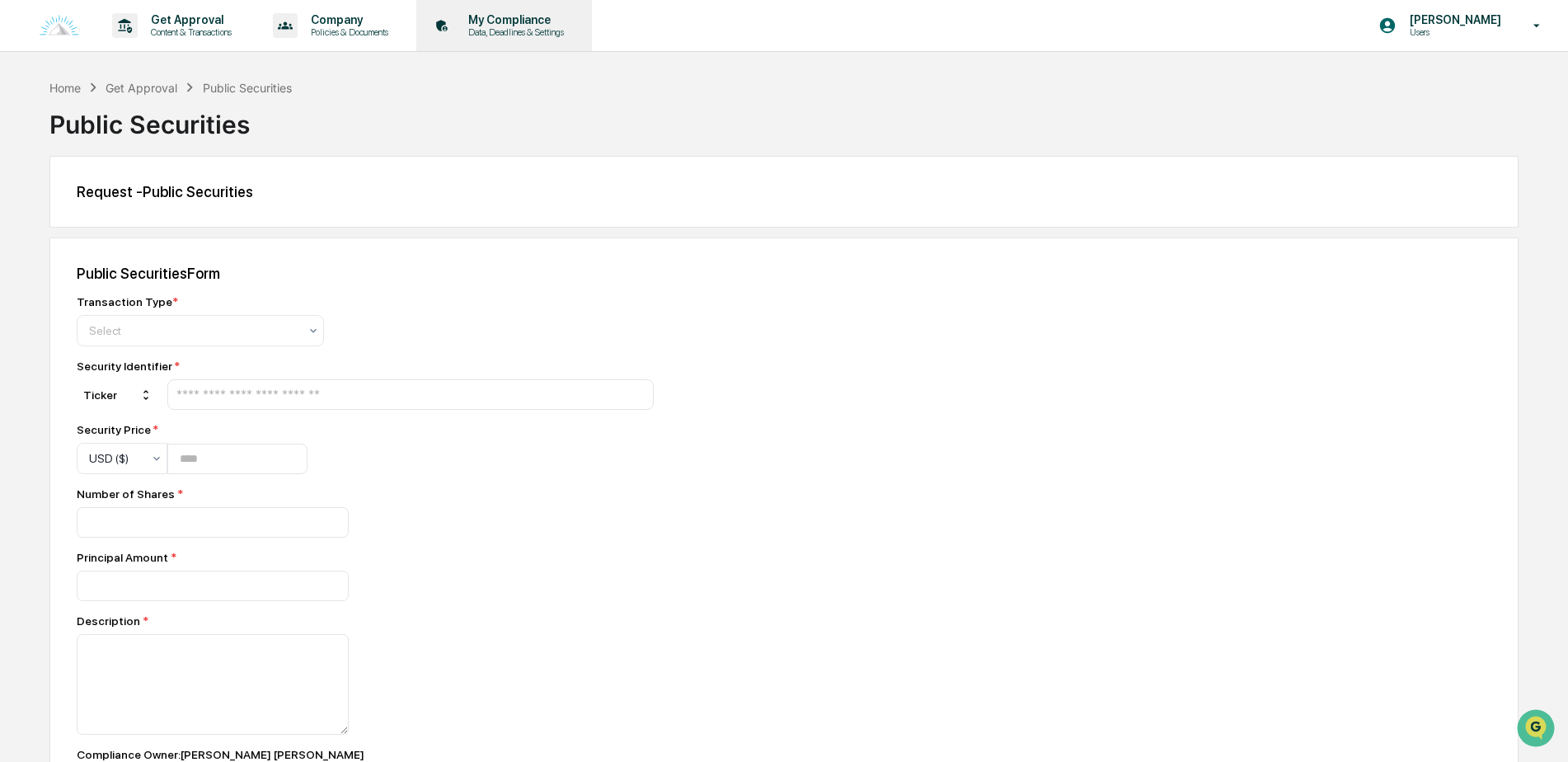
click at [507, 23] on p "My Compliance" at bounding box center [514, 20] width 117 height 13
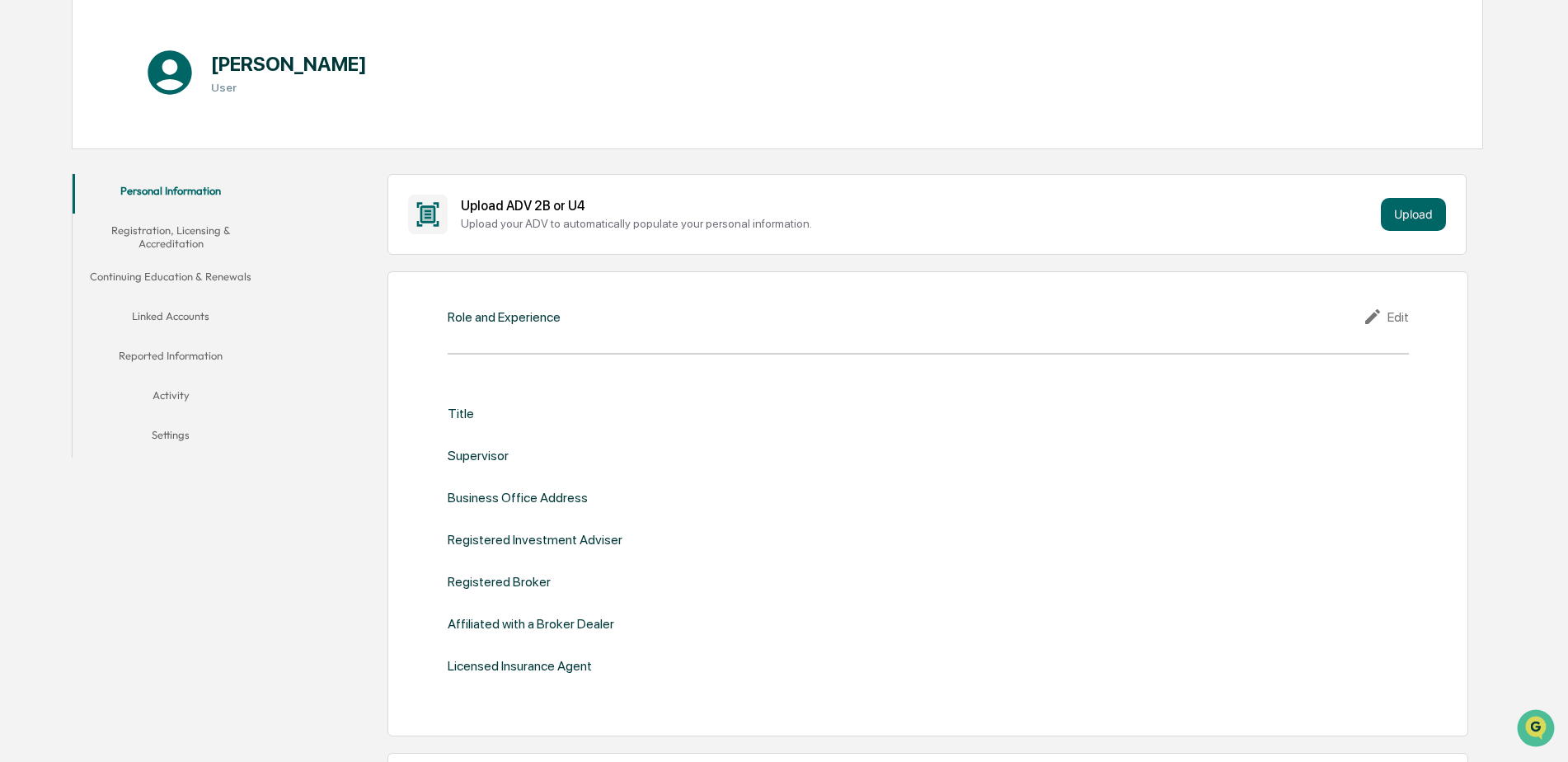
click at [188, 336] on button "Linked Accounts" at bounding box center [170, 318] width 197 height 39
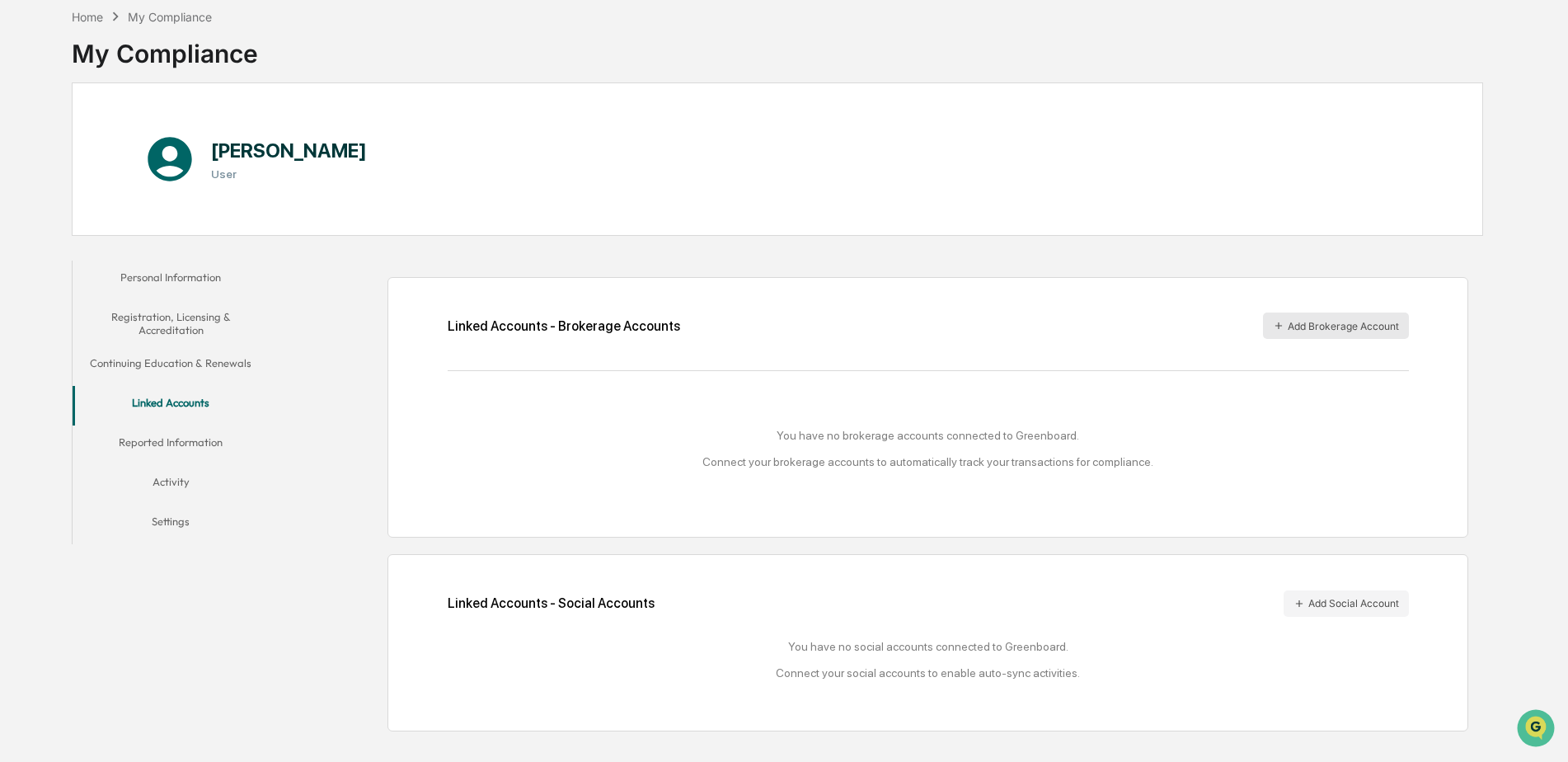
click at [1320, 327] on button "Add Brokerage Account" at bounding box center [1336, 325] width 146 height 26
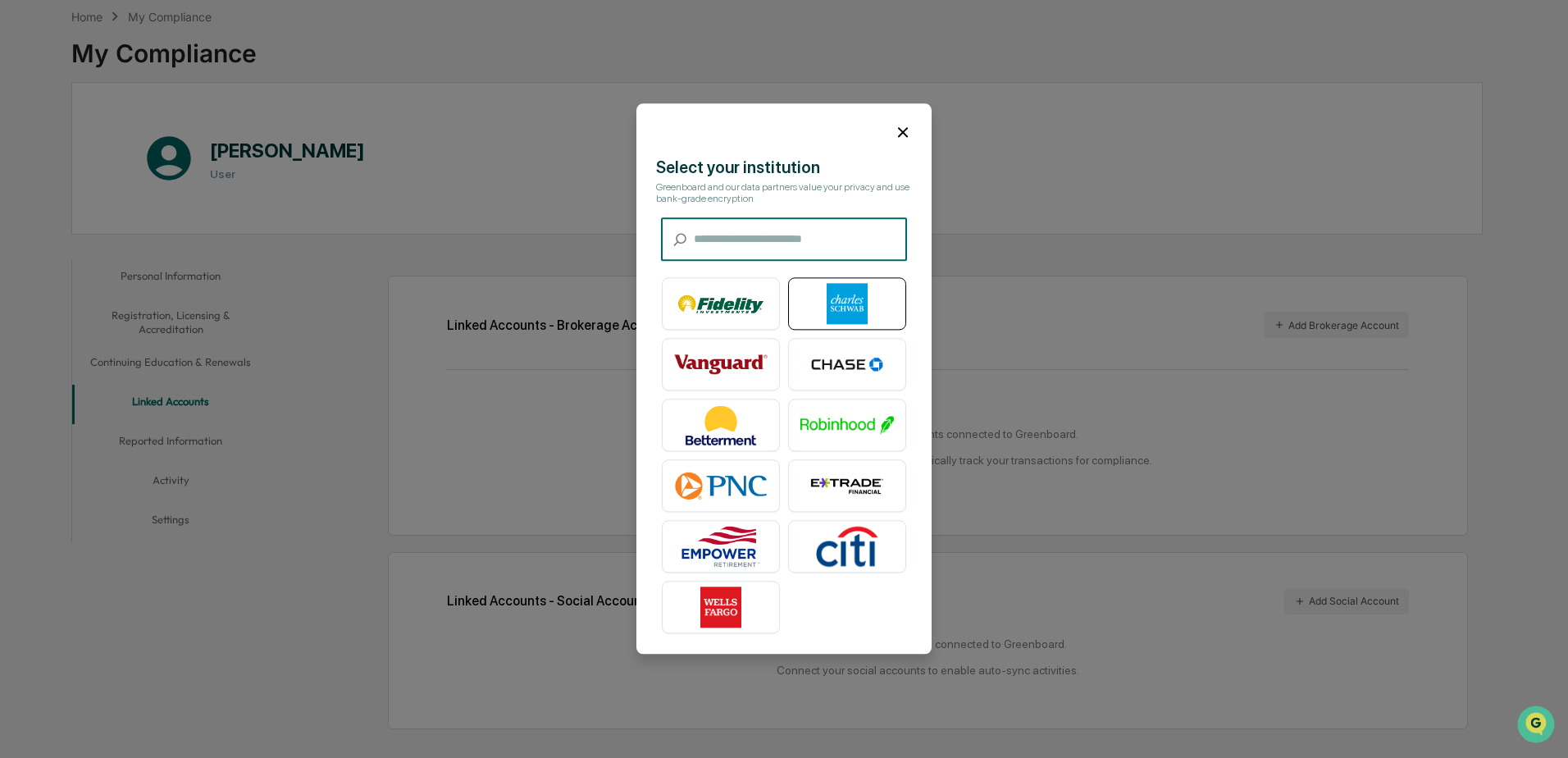
click at [833, 285] on img at bounding box center [847, 303] width 94 height 41
click at [903, 131] on icon at bounding box center [903, 132] width 18 height 18
